Goal: Task Accomplishment & Management: Use online tool/utility

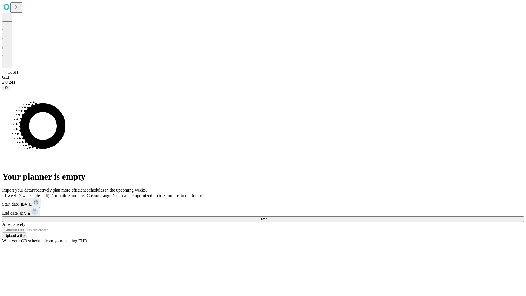
click at [267, 217] on span "Fetch" at bounding box center [262, 219] width 9 height 4
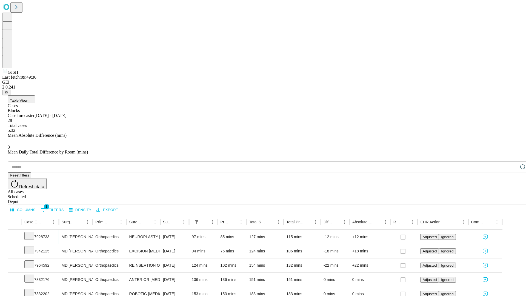
click at [32, 232] on icon at bounding box center [29, 234] width 5 height 5
